Goal: Book appointment/travel/reservation

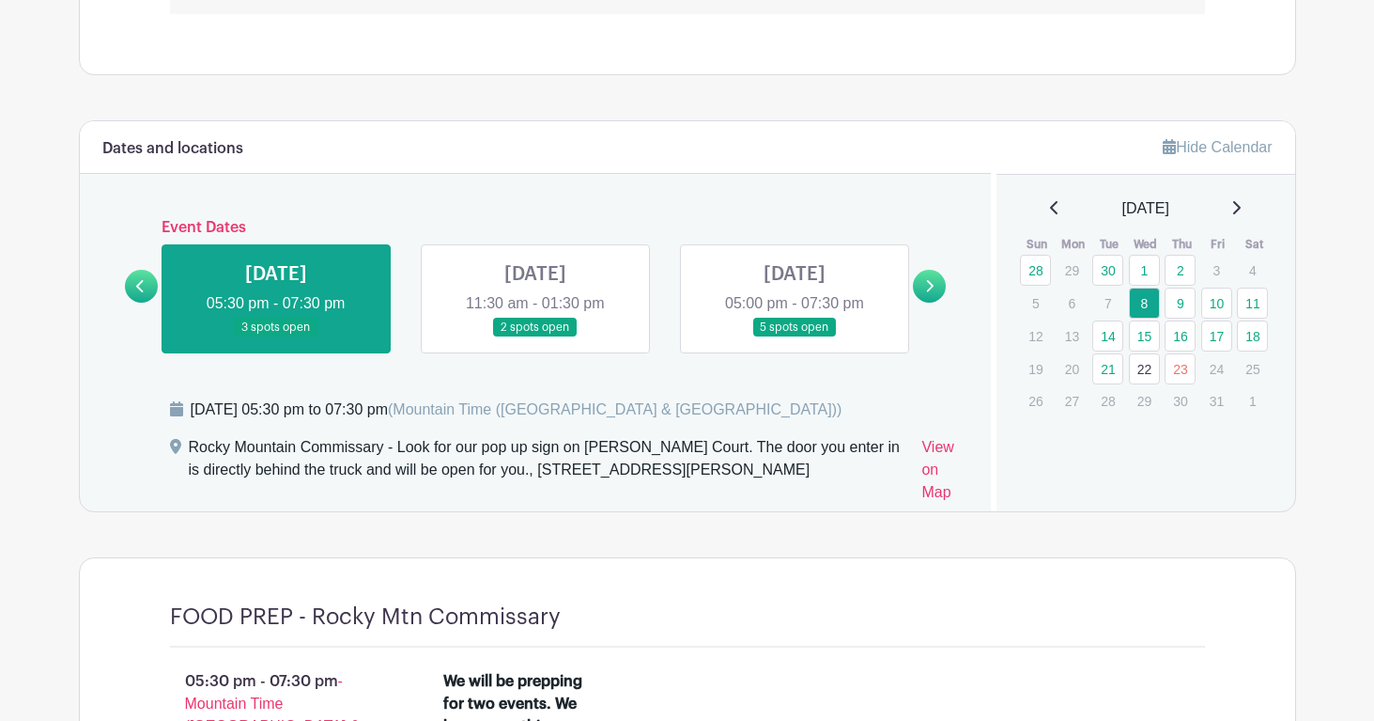
scroll to position [1052, 0]
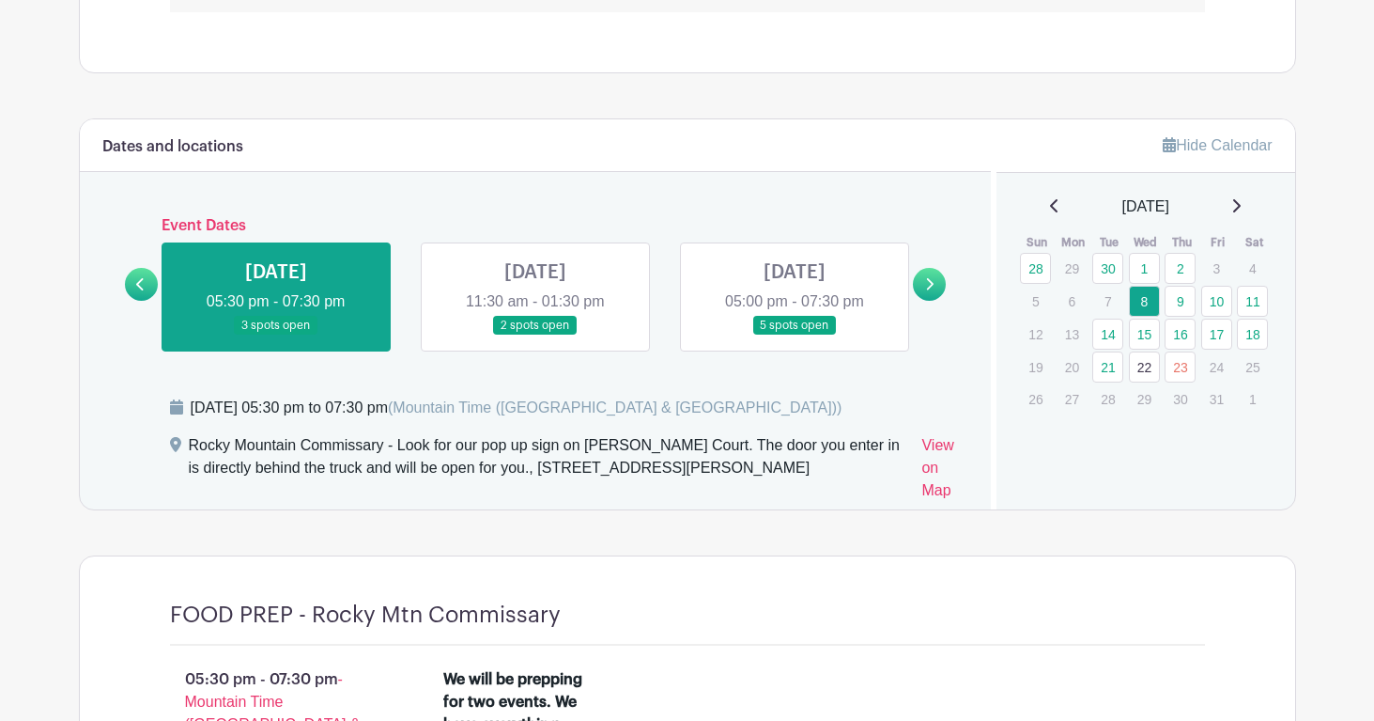
click at [795, 335] on link at bounding box center [795, 335] width 0 height 0
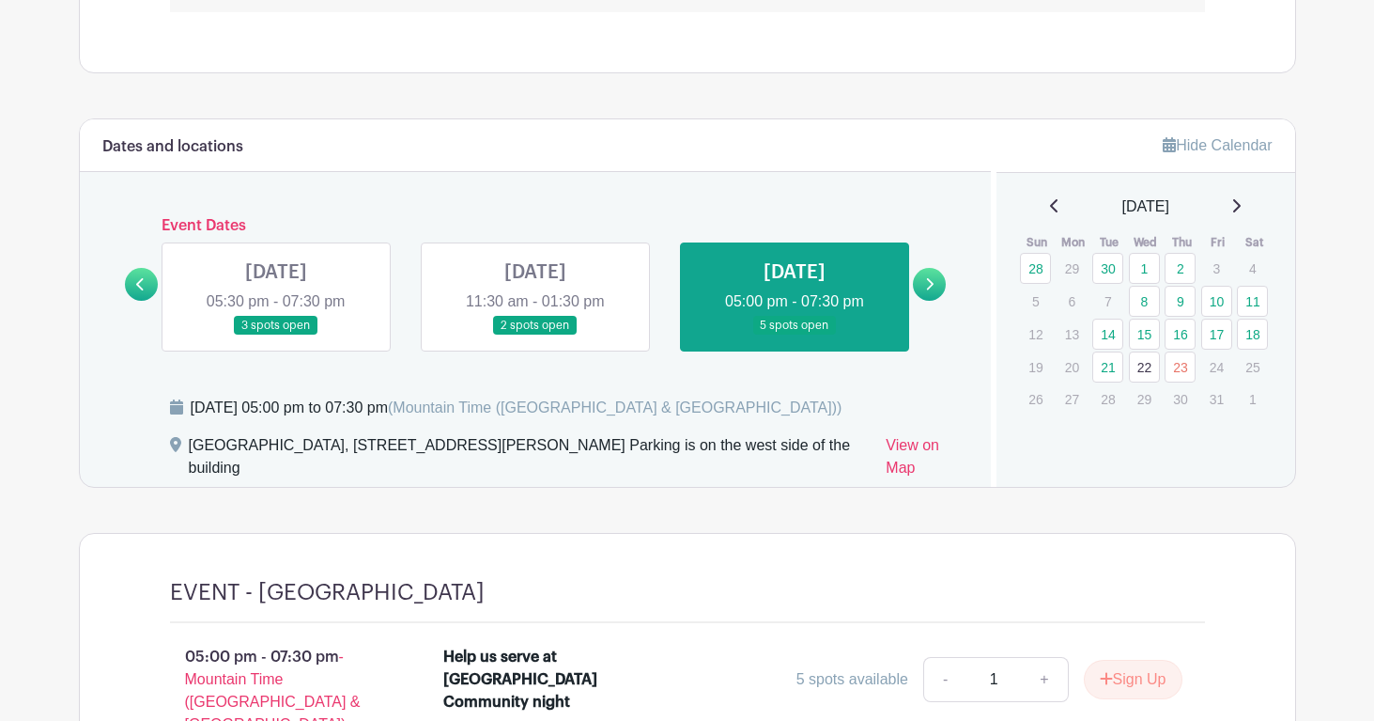
click at [535, 335] on link at bounding box center [535, 335] width 0 height 0
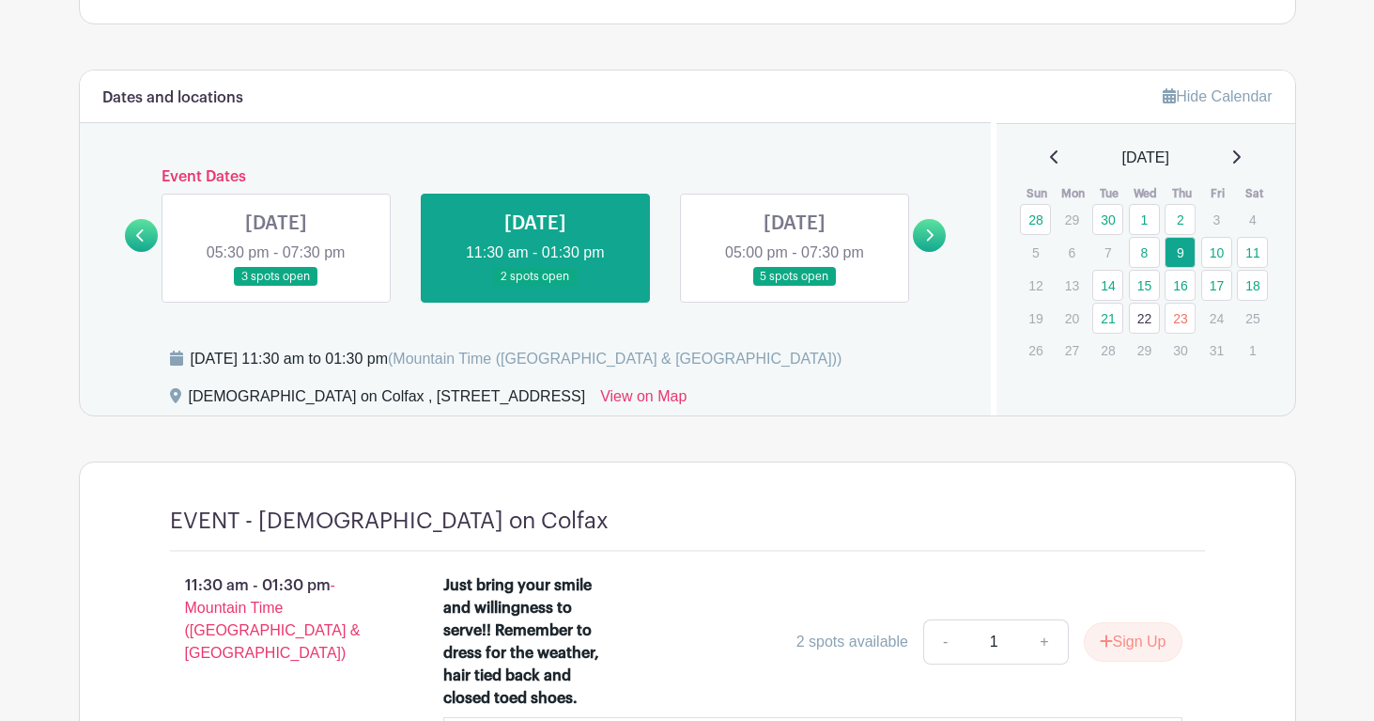
scroll to position [1072, 0]
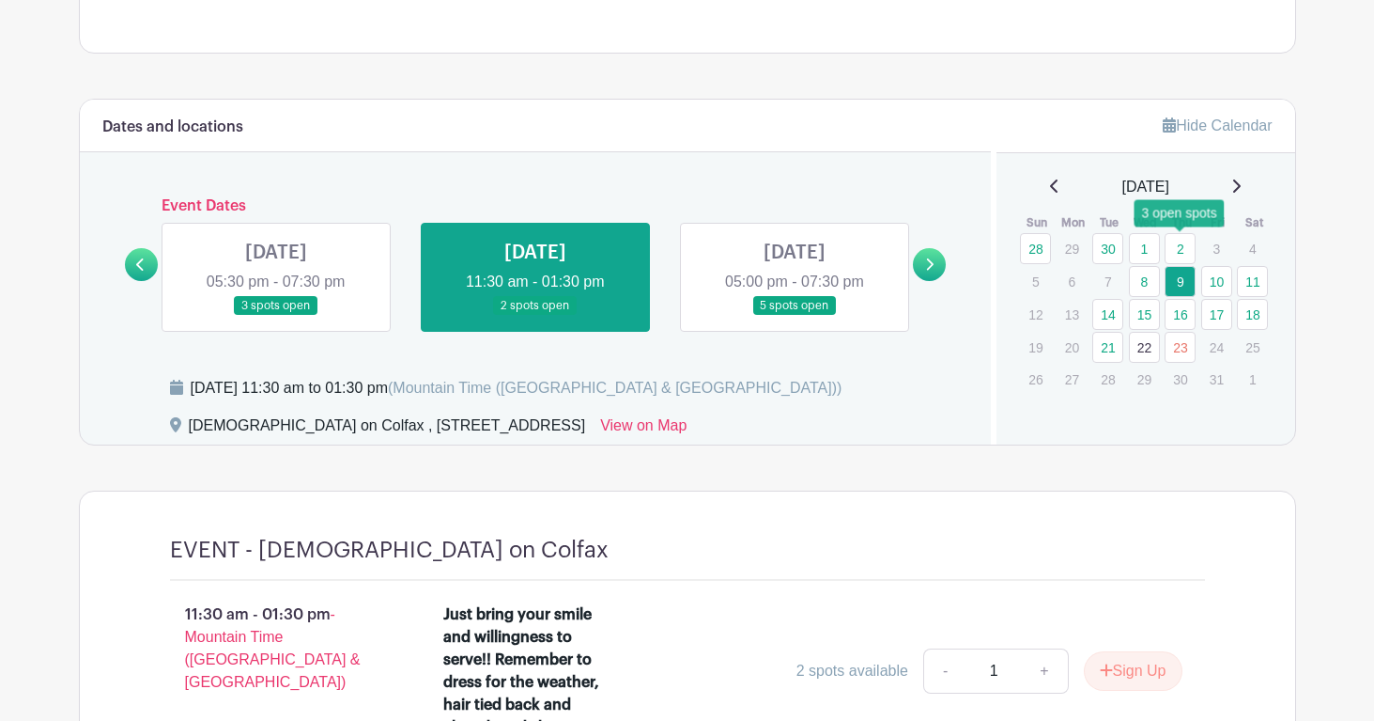
click at [1183, 242] on link "2" at bounding box center [1180, 248] width 31 height 31
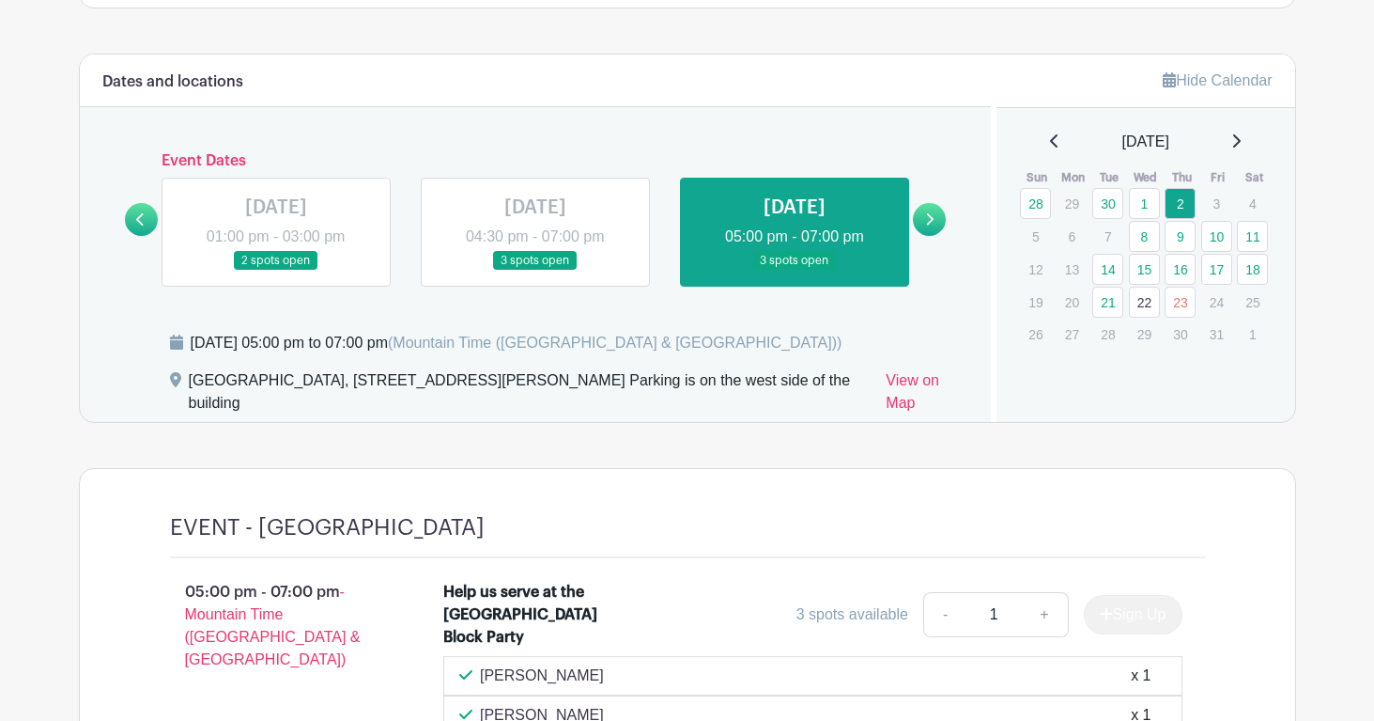
scroll to position [1113, 0]
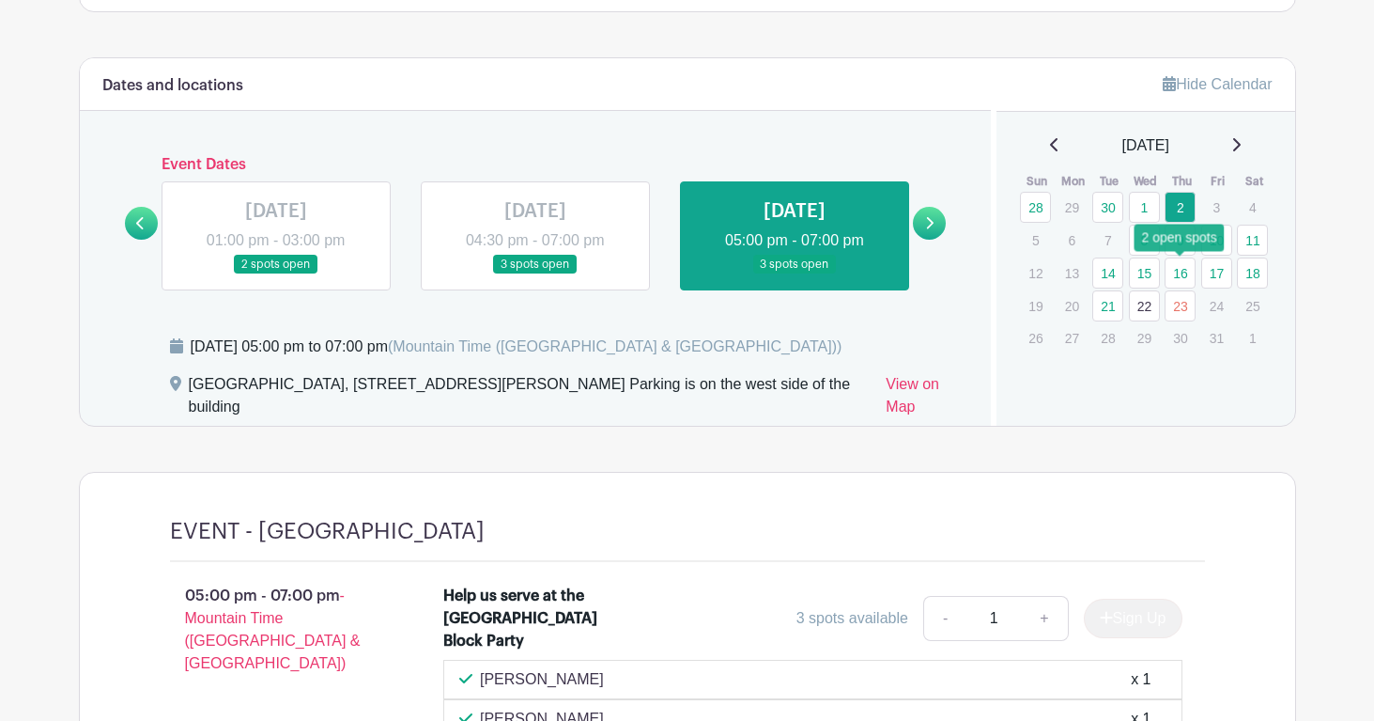
click at [1179, 273] on link "16" at bounding box center [1180, 272] width 31 height 31
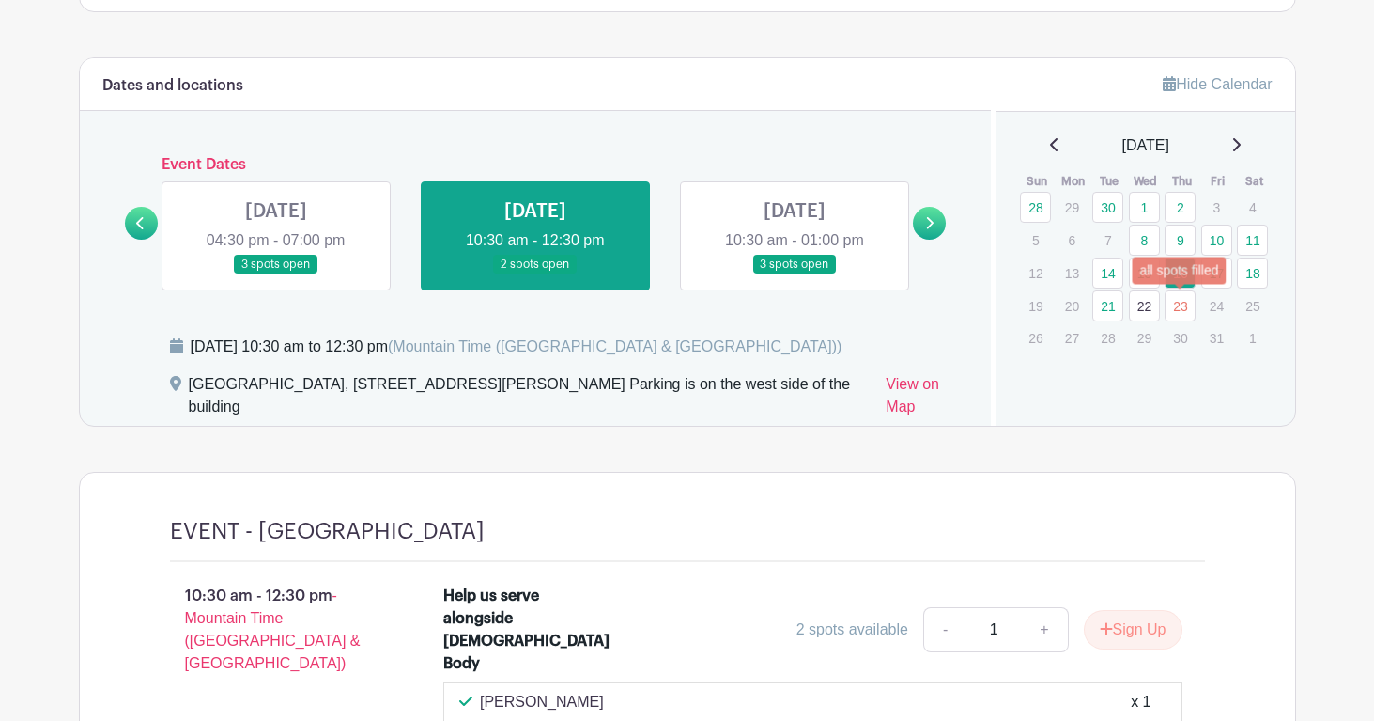
click at [1178, 309] on link "23" at bounding box center [1180, 305] width 31 height 31
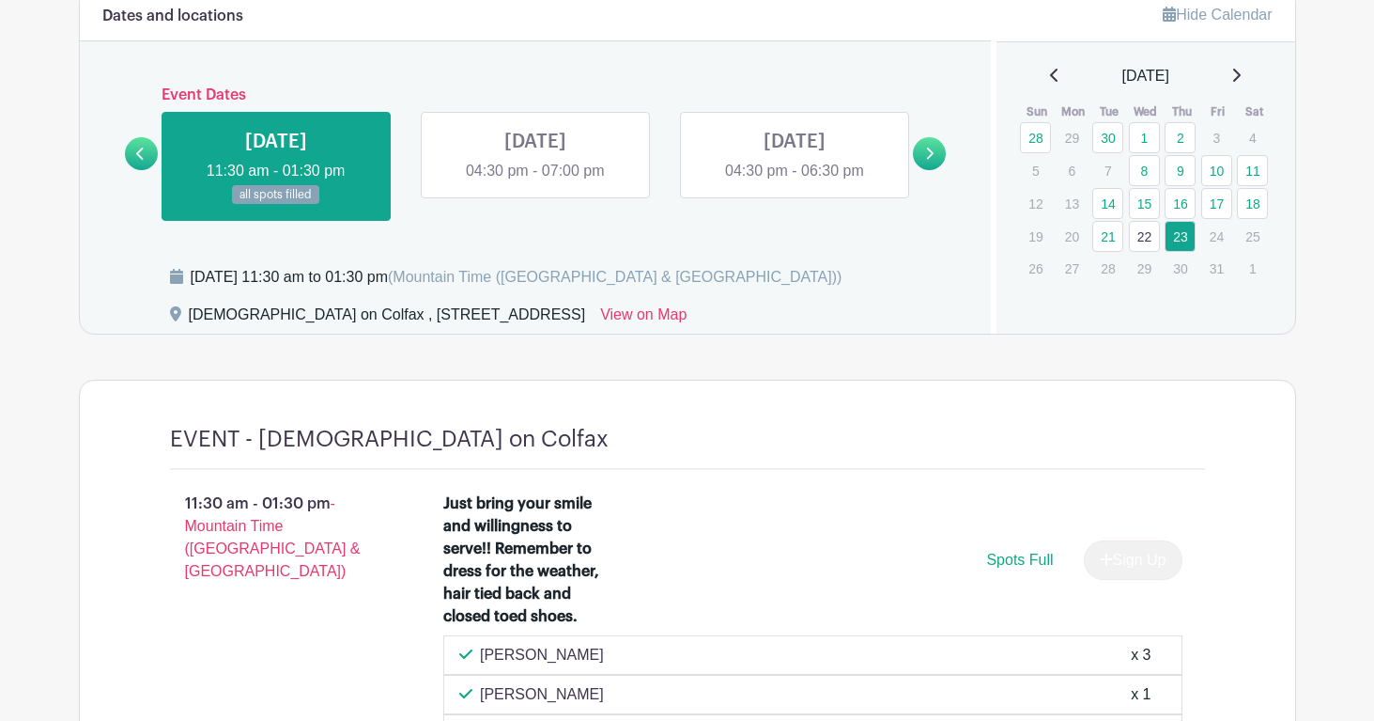
scroll to position [1177, 0]
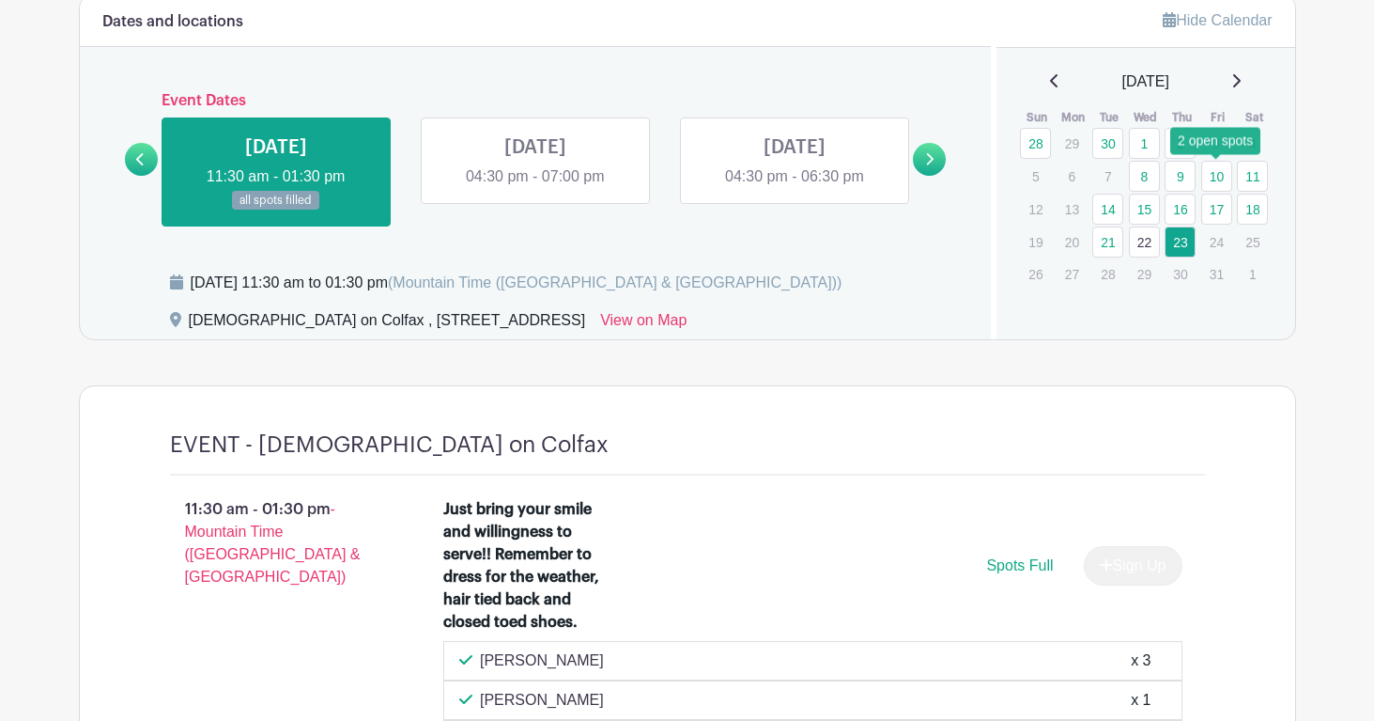
click at [1211, 180] on link "10" at bounding box center [1217, 176] width 31 height 31
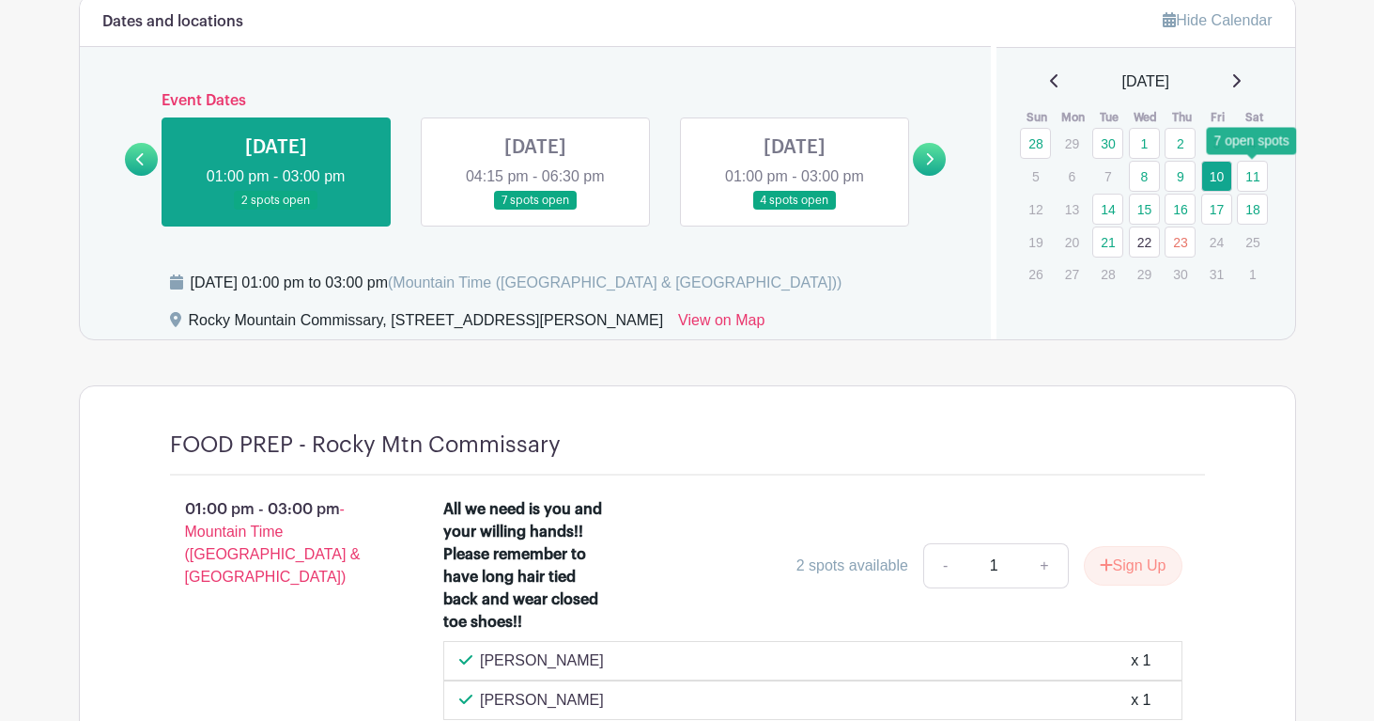
click at [1253, 172] on link "11" at bounding box center [1252, 176] width 31 height 31
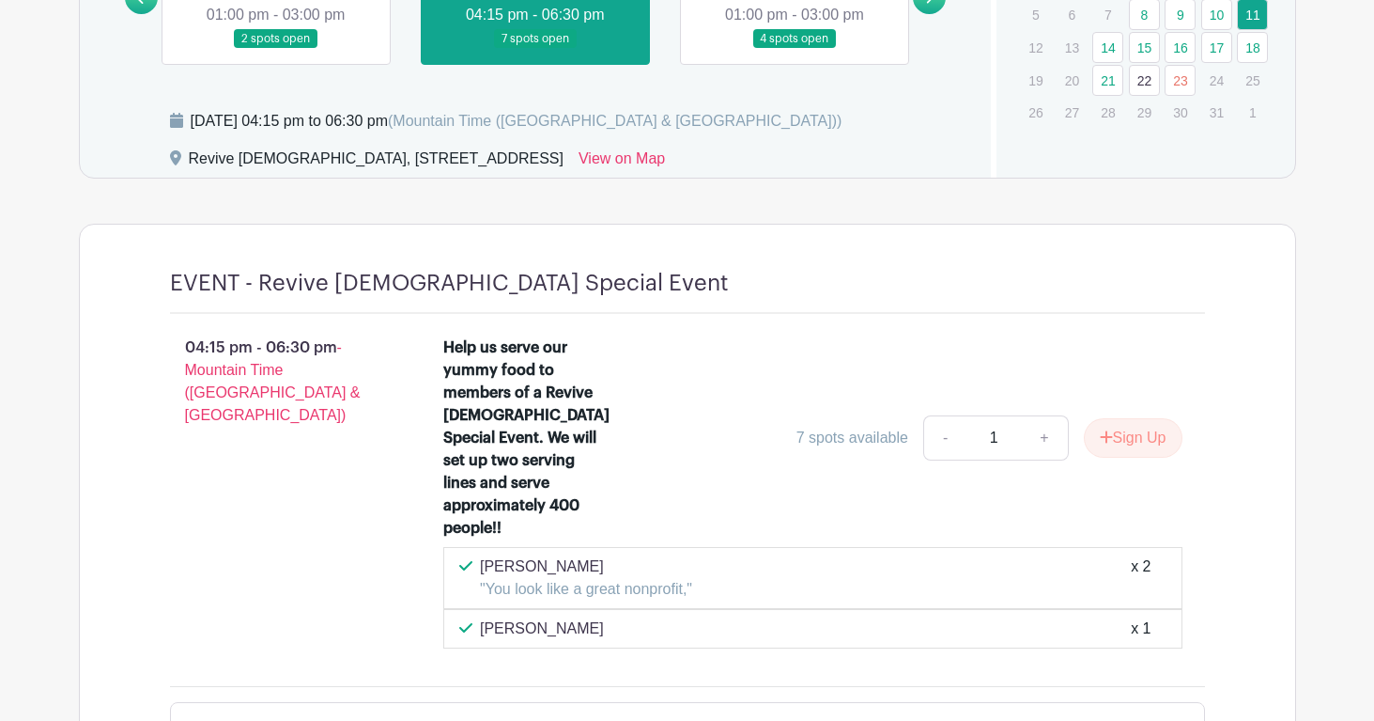
scroll to position [1349, 0]
